Goal: Task Accomplishment & Management: Use online tool/utility

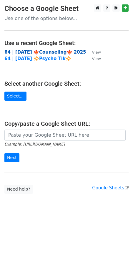
click at [33, 51] on strong "64 | [DATE] 🍁Counseling🍁 2025" at bounding box center [45, 51] width 82 height 5
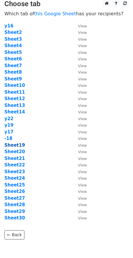
scroll to position [5, 0]
click at [14, 173] on strong "Sheet23" at bounding box center [14, 171] width 21 height 5
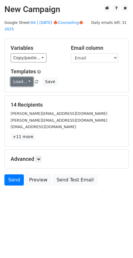
click at [24, 77] on link "Load..." at bounding box center [22, 81] width 23 height 9
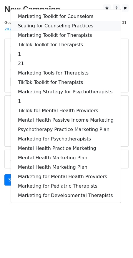
click at [51, 21] on link "Scaling for Counseling Practices" at bounding box center [66, 25] width 110 height 9
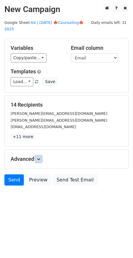
click at [40, 157] on icon at bounding box center [39, 159] width 4 height 4
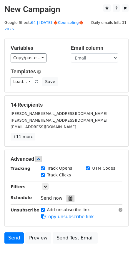
click at [68, 195] on div at bounding box center [71, 199] width 8 height 8
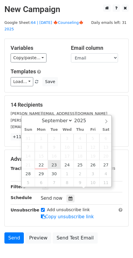
type input "2025-09-23 12:00"
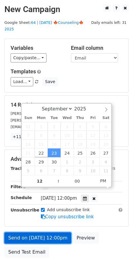
click at [37, 232] on link "Send on Sep 23 at 12:00pm" at bounding box center [37, 237] width 67 height 11
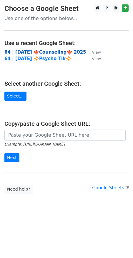
click at [52, 54] on strong "64 | [DATE] 🍁Counseling🍁 2025" at bounding box center [45, 51] width 82 height 5
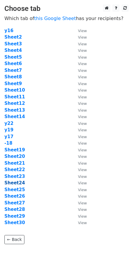
click at [21, 183] on strong "Sheet24" at bounding box center [14, 182] width 21 height 5
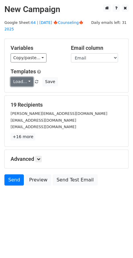
click at [21, 79] on link "Load..." at bounding box center [22, 81] width 23 height 9
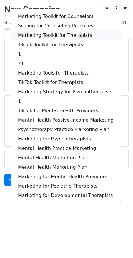
click at [44, 31] on link "Marketing Toolkit for Therapists" at bounding box center [66, 35] width 110 height 9
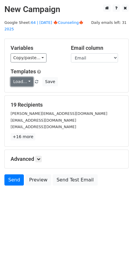
click at [29, 77] on link "Load..." at bounding box center [22, 81] width 23 height 9
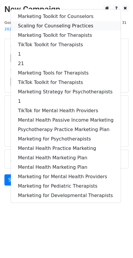
click at [46, 21] on link "Scaling for Counseling Practices" at bounding box center [66, 25] width 110 height 9
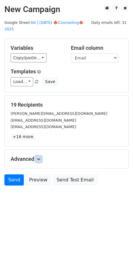
click at [38, 157] on icon at bounding box center [39, 159] width 4 height 4
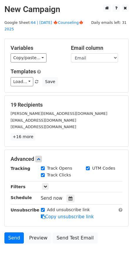
drag, startPoint x: 66, startPoint y: 191, endPoint x: 83, endPoint y: 172, distance: 25.2
click at [69, 196] on icon at bounding box center [71, 198] width 4 height 4
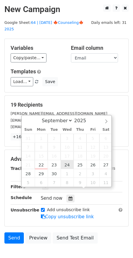
type input "[DATE] 12:00"
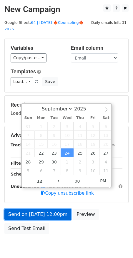
click at [42, 210] on link "Send on Sep 24 at 12:00pm" at bounding box center [37, 214] width 67 height 11
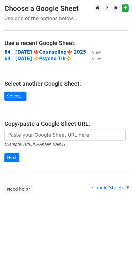
click at [40, 54] on strong "64 | [DATE] 🍁Counseling🍁 2025" at bounding box center [45, 51] width 82 height 5
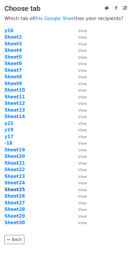
click at [18, 190] on strong "Sheet25" at bounding box center [14, 189] width 21 height 5
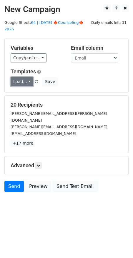
click at [18, 77] on link "Load..." at bounding box center [22, 81] width 23 height 9
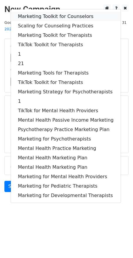
click at [37, 12] on link "Marketing Toolkit for Counselors" at bounding box center [66, 16] width 110 height 9
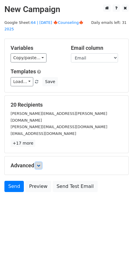
click at [40, 164] on icon at bounding box center [39, 166] width 4 height 4
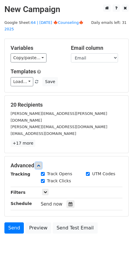
scroll to position [27, 0]
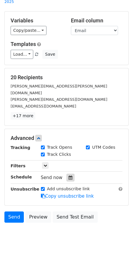
click at [69, 175] on icon at bounding box center [71, 177] width 4 height 4
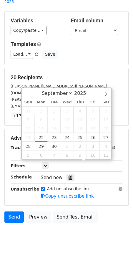
click at [80, 131] on span "18" at bounding box center [80, 128] width 13 height 9
type input "[DATE] 12:00"
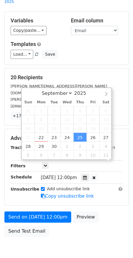
scroll to position [0, 0]
drag, startPoint x: 80, startPoint y: 135, endPoint x: 63, endPoint y: 170, distance: 39.1
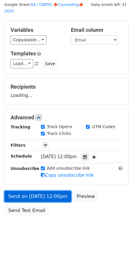
click at [55, 191] on link "Send on [DATE] 12:00pm" at bounding box center [37, 196] width 67 height 11
